Goal: Transaction & Acquisition: Purchase product/service

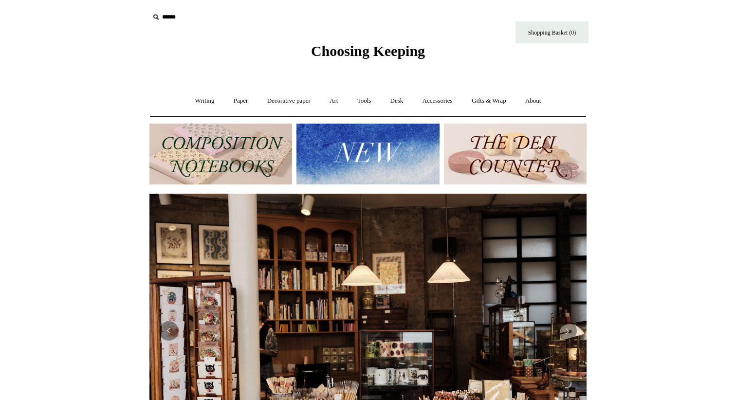
click at [242, 151] on img at bounding box center [220, 154] width 143 height 61
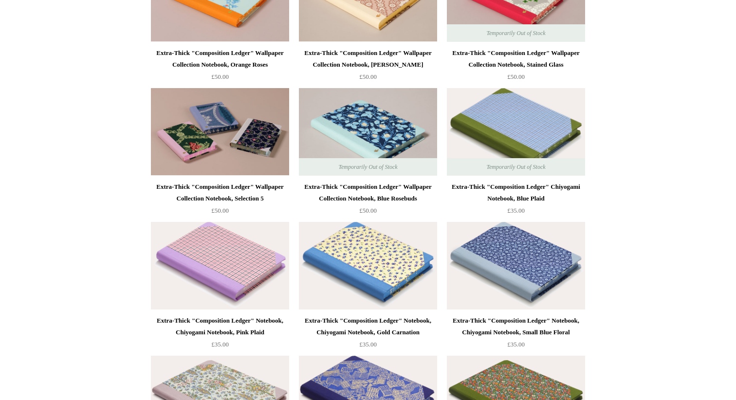
scroll to position [1917, 0]
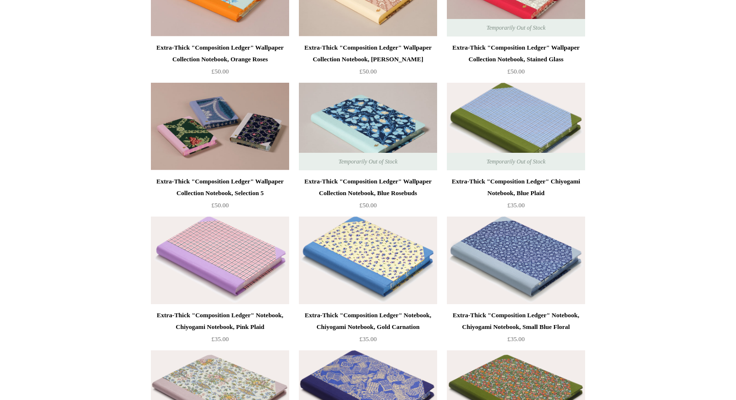
click at [217, 259] on img at bounding box center [220, 260] width 138 height 88
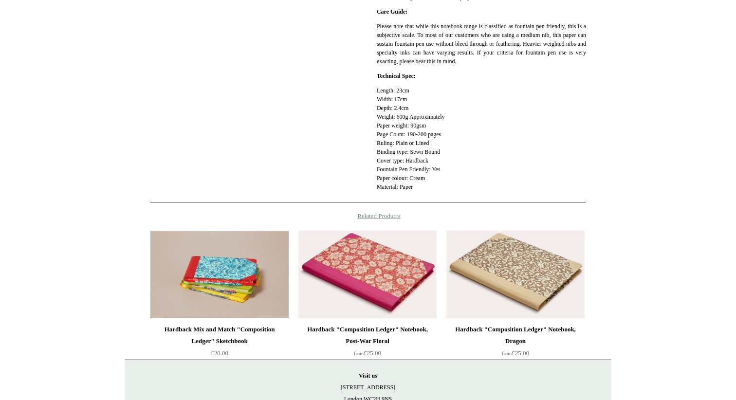
scroll to position [373, 0]
